Goal: Information Seeking & Learning: Learn about a topic

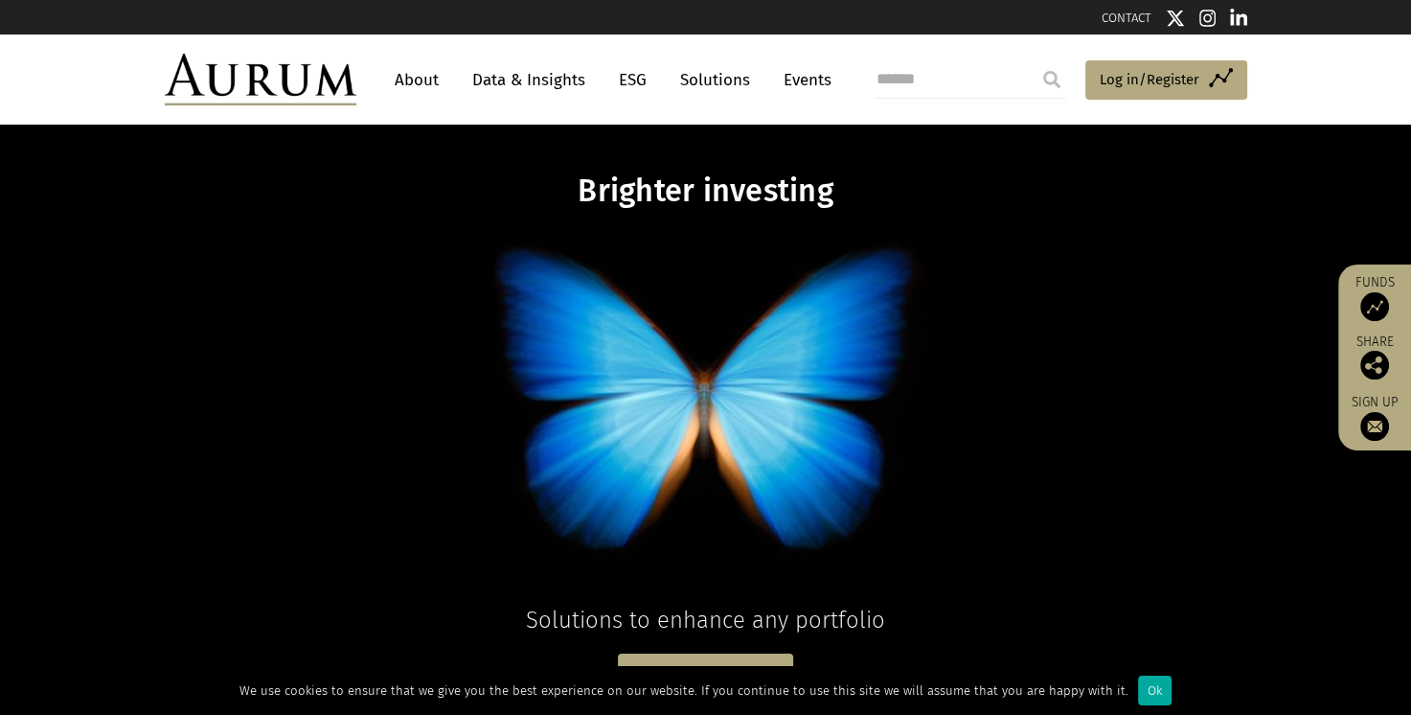
click at [497, 80] on link "Data & Insights" at bounding box center [529, 79] width 132 height 35
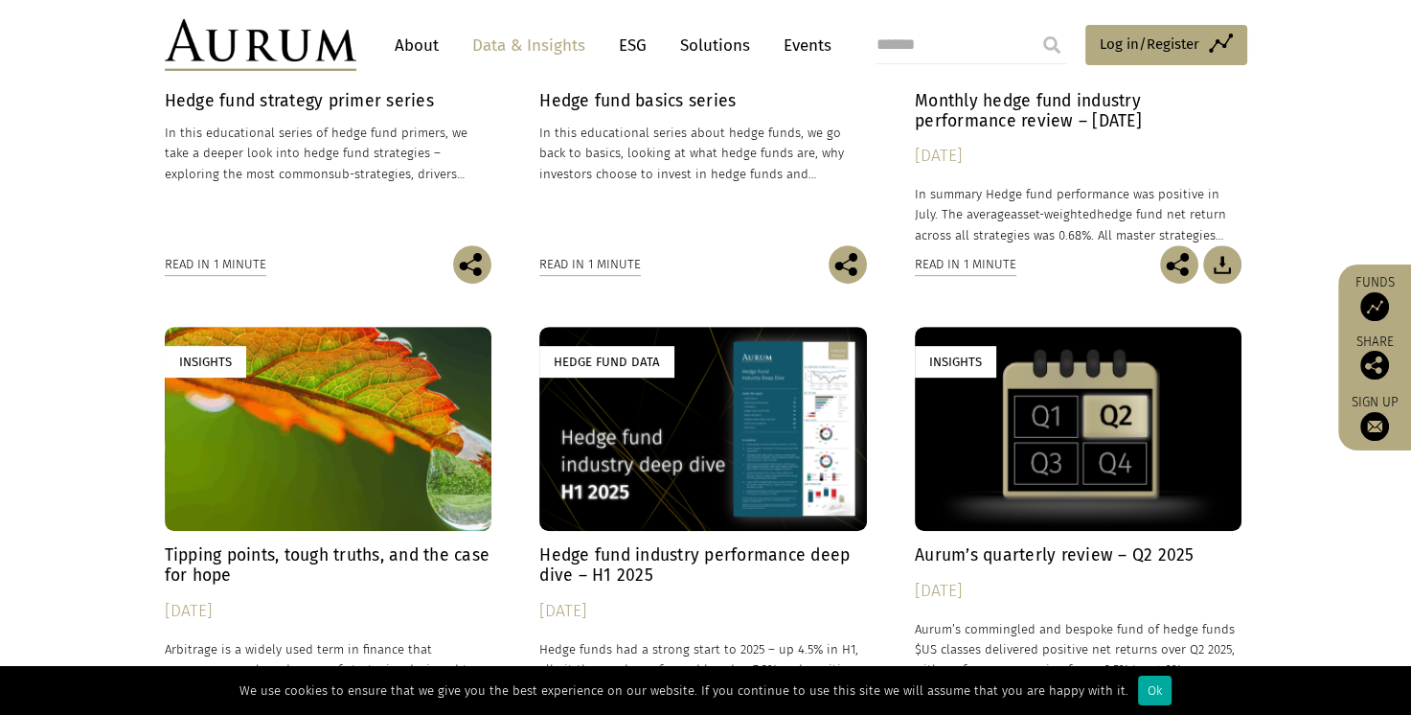
scroll to position [862, 0]
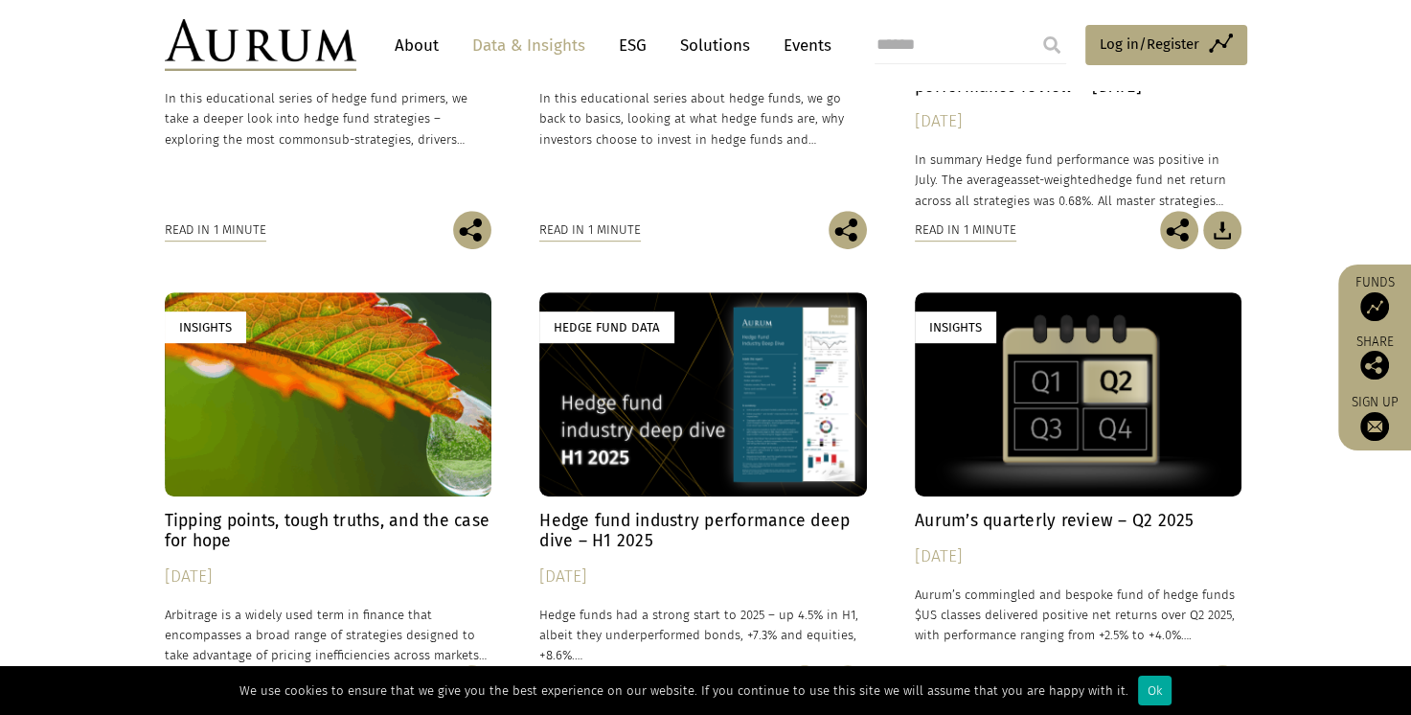
click at [338, 523] on h4 "Tipping points, tough truths, and the case for hope" at bounding box center [329, 531] width 328 height 40
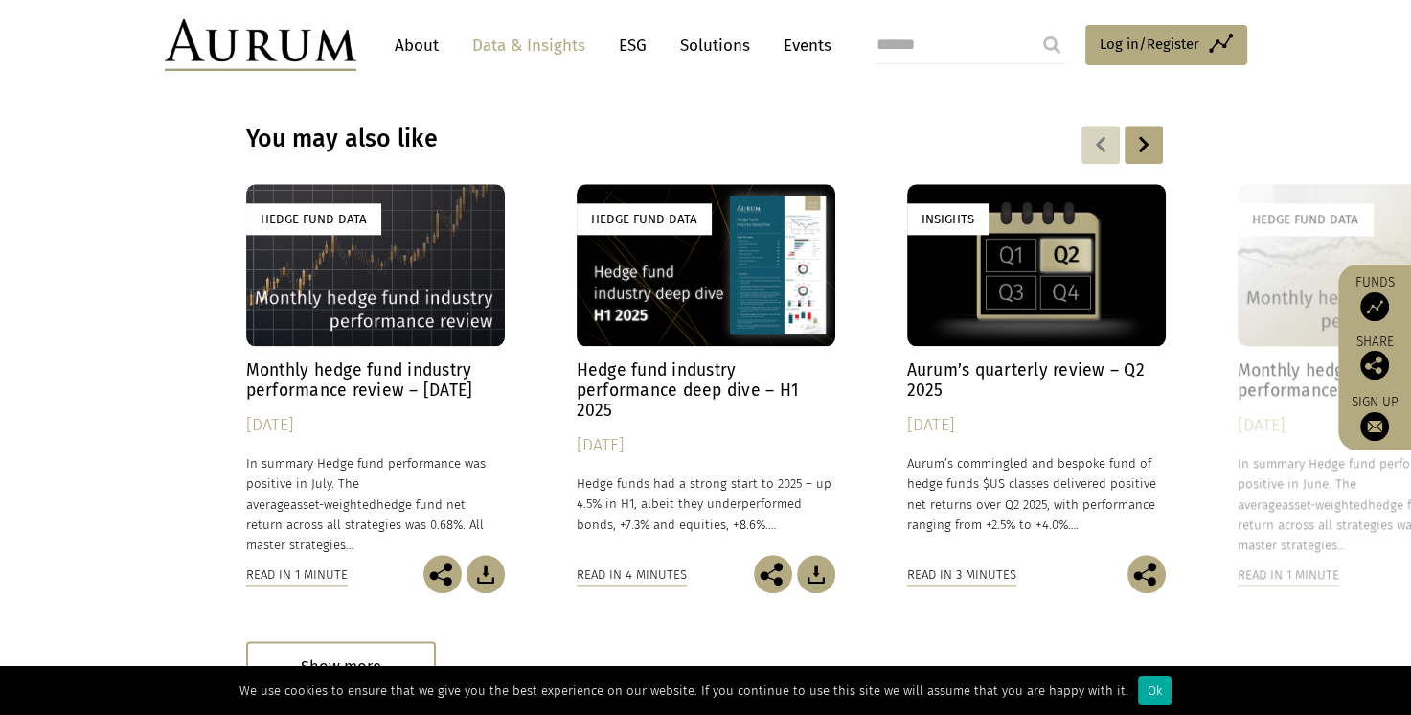
scroll to position [2108, 0]
